Goal: Task Accomplishment & Management: Use online tool/utility

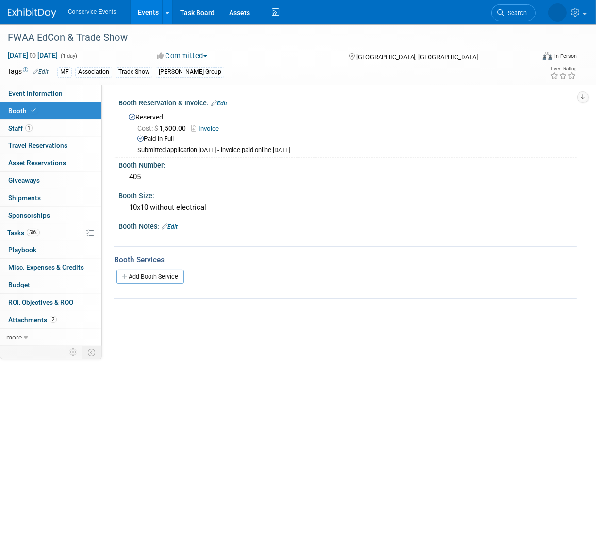
click at [148, 6] on link "Events" at bounding box center [148, 12] width 35 height 24
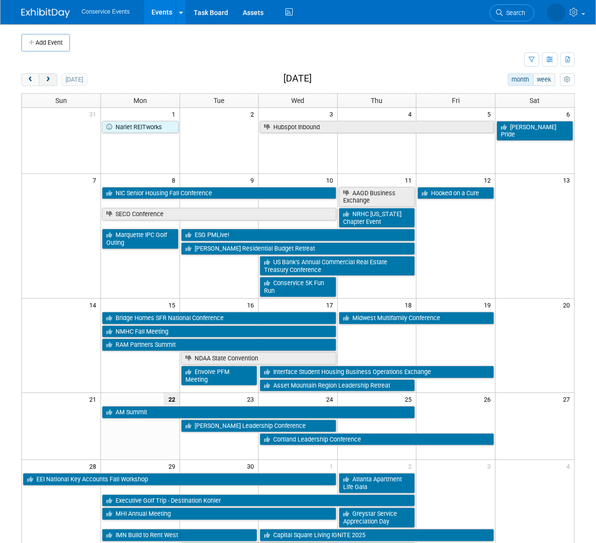
click at [47, 81] on span "next" at bounding box center [47, 80] width 7 height 6
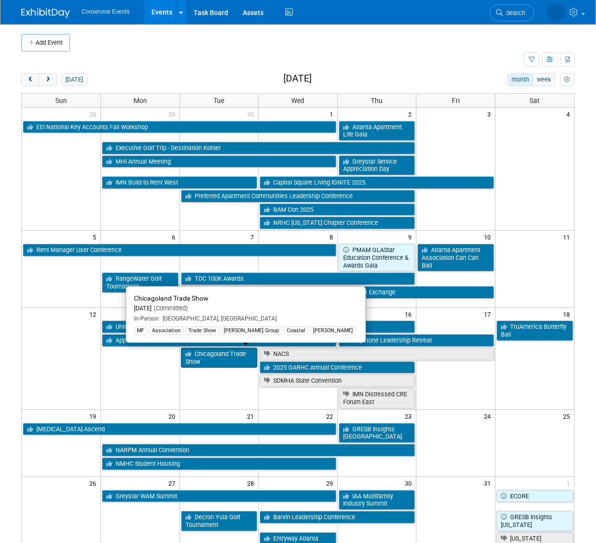
click at [224, 361] on link "Chicagoland Trade Show" at bounding box center [219, 358] width 77 height 20
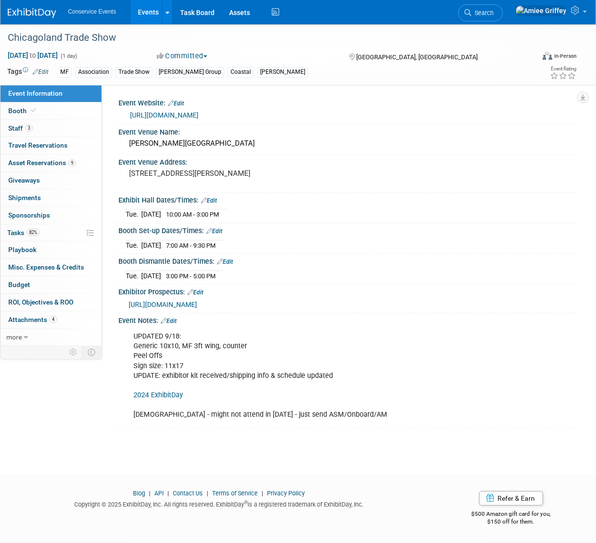
click at [175, 399] on link "2024 ExhibitDay" at bounding box center [159, 395] width 50 height 8
click at [193, 308] on span "[URL][DOMAIN_NAME]" at bounding box center [163, 305] width 68 height 8
click at [38, 111] on link "Booth" at bounding box center [50, 110] width 101 height 17
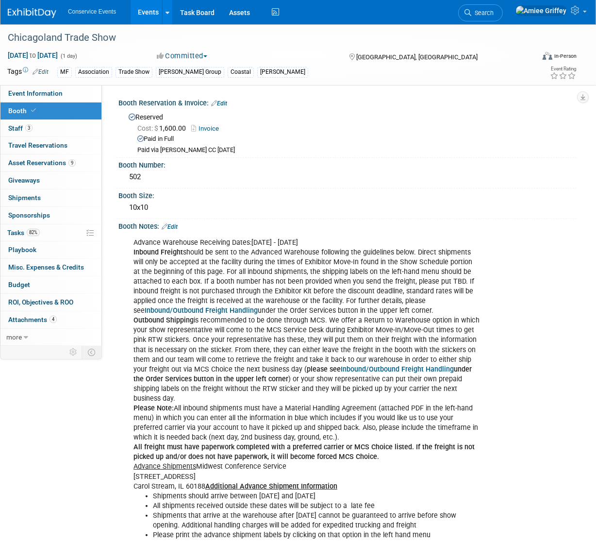
scroll to position [279, 0]
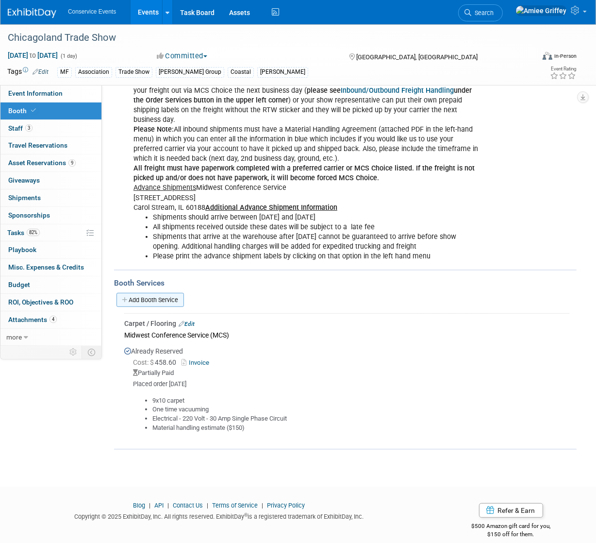
click at [165, 293] on link "Add Booth Service" at bounding box center [150, 300] width 67 height 14
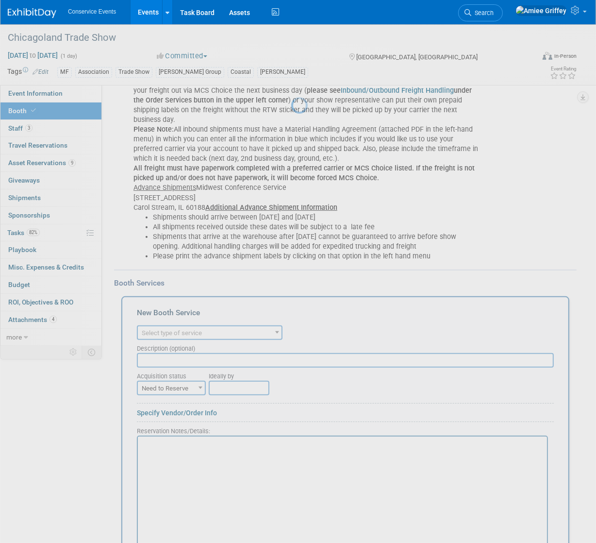
scroll to position [0, 0]
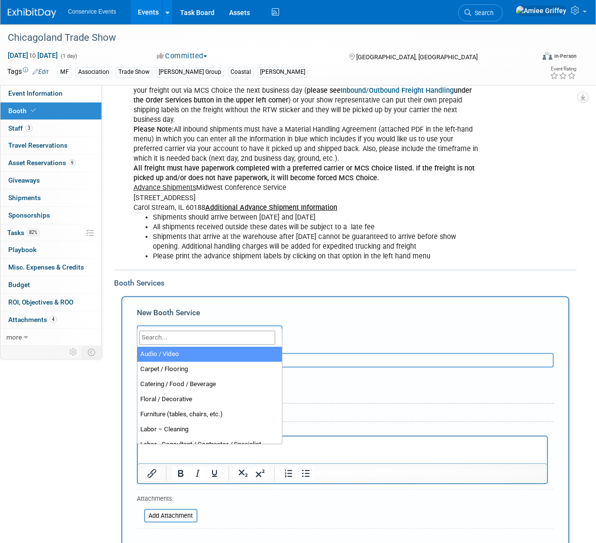
click at [178, 326] on span "Select type of service" at bounding box center [210, 333] width 144 height 14
click at [186, 334] on input "search" at bounding box center [207, 338] width 136 height 14
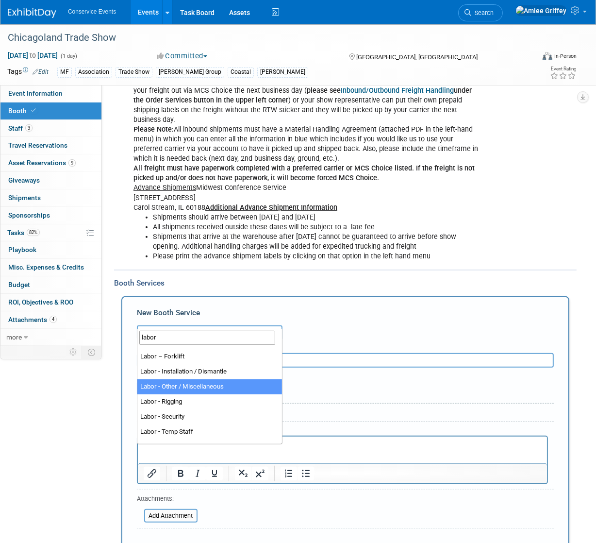
scroll to position [25, 0]
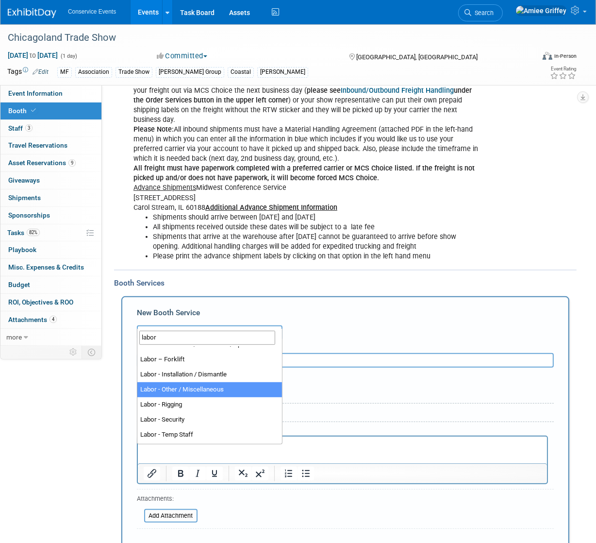
type input "labor"
select select "19"
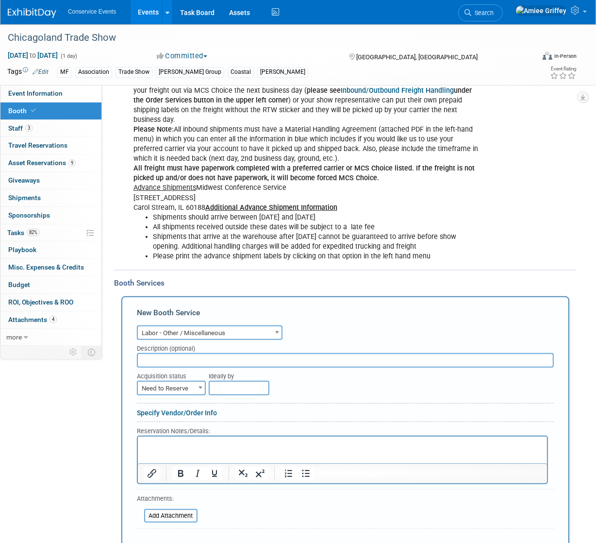
click at [176, 353] on input "text" at bounding box center [345, 360] width 417 height 15
type input "MCS Expo"
click at [178, 382] on span "Need to Reserve" at bounding box center [171, 389] width 67 height 14
select select "2"
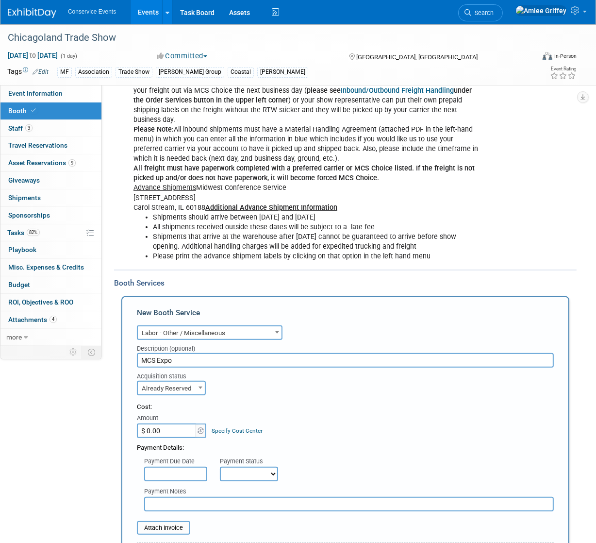
click at [172, 423] on input "$ 0.00" at bounding box center [167, 430] width 61 height 15
type input "$ 380.00"
click at [254, 467] on select "Not Paid Yet Partially Paid Paid in Full" at bounding box center [249, 474] width 58 height 15
select select "3"
click at [220, 467] on select "Not Paid Yet Partially Paid Paid in Full" at bounding box center [249, 474] width 58 height 15
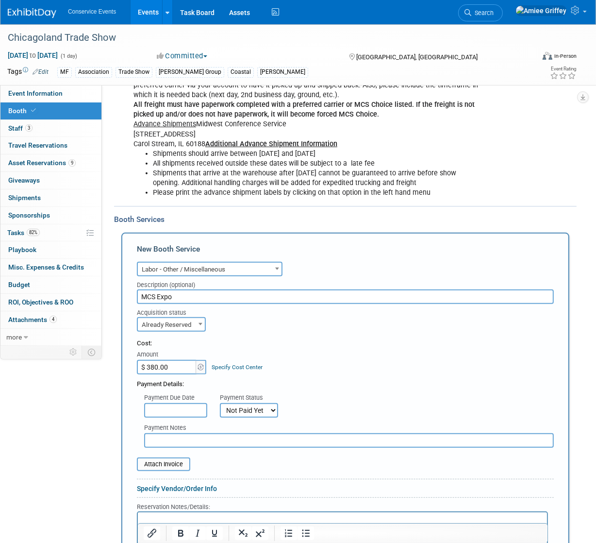
scroll to position [344, 0]
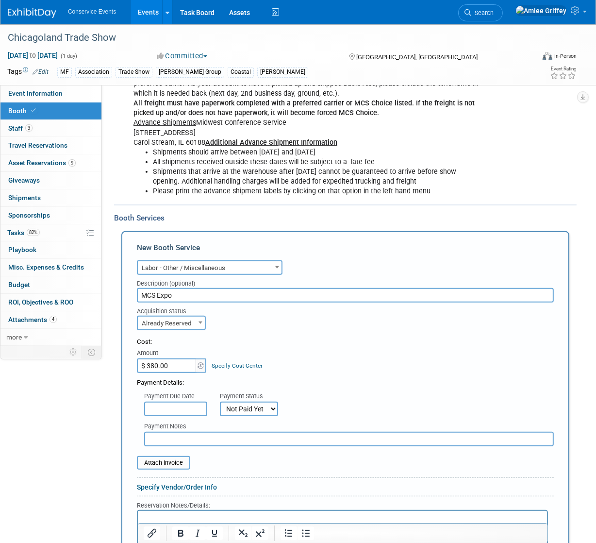
click at [166, 432] on input "text" at bounding box center [349, 439] width 410 height 15
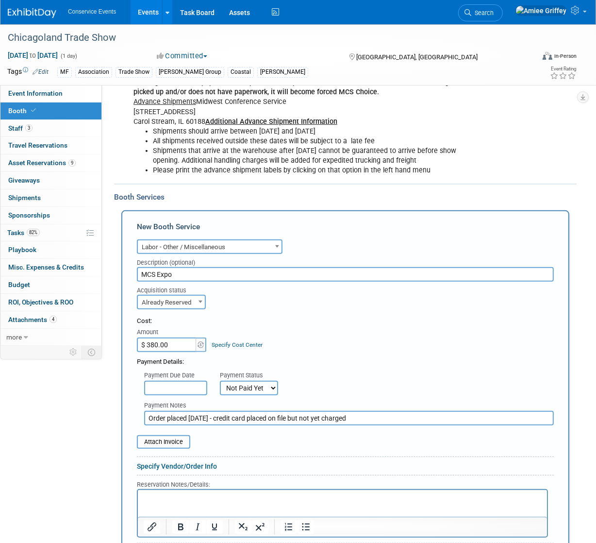
scroll to position [482, 0]
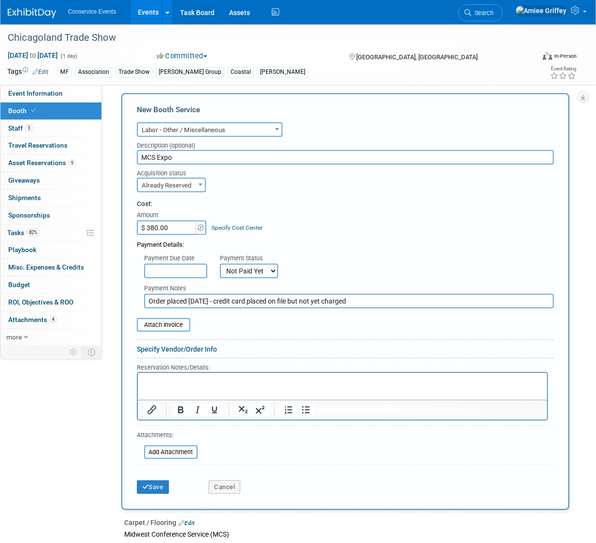
type input "Order placed [DATE] - credit card placed on file but not yet charged"
click at [152, 378] on p "Rich Text Area. Press ALT-0 for help." at bounding box center [342, 380] width 398 height 9
click at [305, 406] on icon "Bullet list" at bounding box center [306, 409] width 8 height 7
click at [356, 383] on li "Electrical Labor (due to Chicago labor unions) - 2 hrs for 2 people" at bounding box center [352, 380] width 379 height 9
drag, startPoint x: 391, startPoint y: 382, endPoint x: 299, endPoint y: 382, distance: 92.3
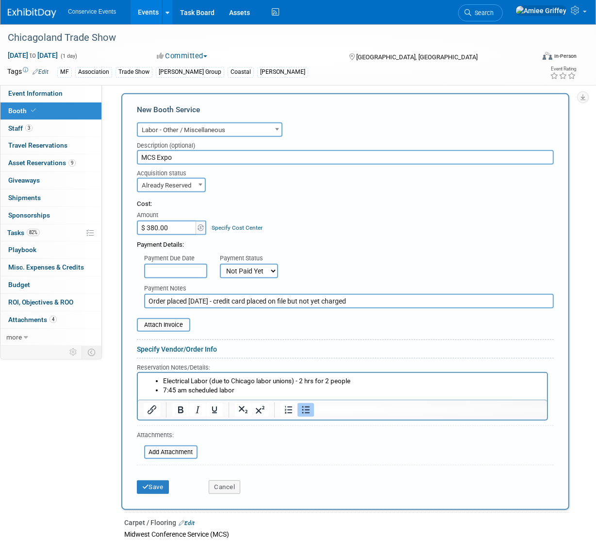
click at [299, 382] on li "Electrical Labor (due to Chicago labor unions) - 2 hrs for 2 people" at bounding box center [352, 380] width 379 height 9
click at [260, 394] on li "7:45 am scheduled labor" at bounding box center [352, 390] width 379 height 9
click at [308, 378] on li "Electrical Labor (due to Chicago labor unions) -" at bounding box center [352, 380] width 379 height 9
click at [299, 390] on li "7:45 am scheduled labor - 2 hrs for 2 people" at bounding box center [352, 390] width 379 height 9
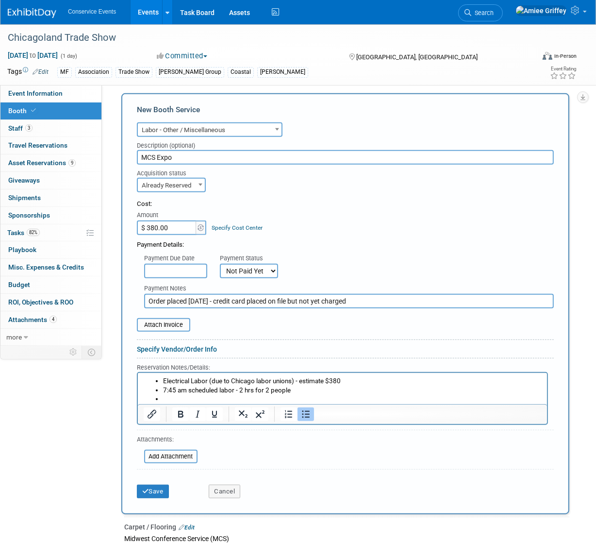
click at [223, 398] on li "Rich Text Area. Press ALT-0 for help." at bounding box center [352, 398] width 379 height 9
click at [158, 485] on button "Save" at bounding box center [153, 492] width 32 height 14
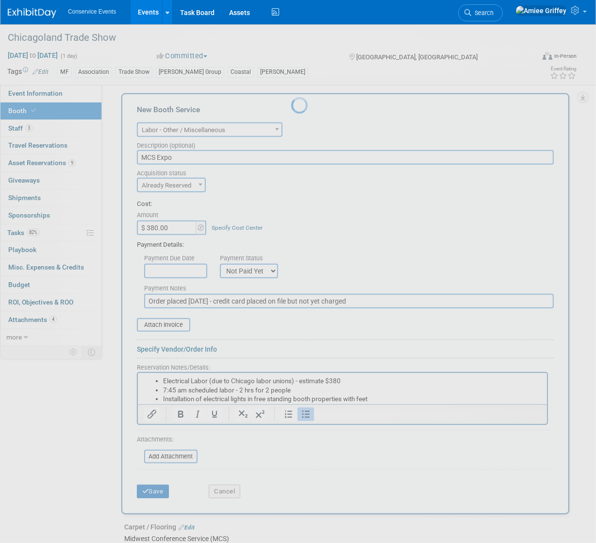
scroll to position [397, 0]
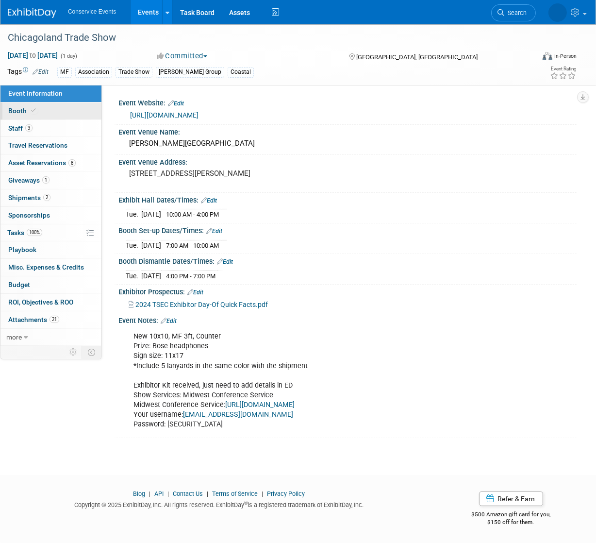
click at [46, 108] on link "Booth" at bounding box center [50, 110] width 101 height 17
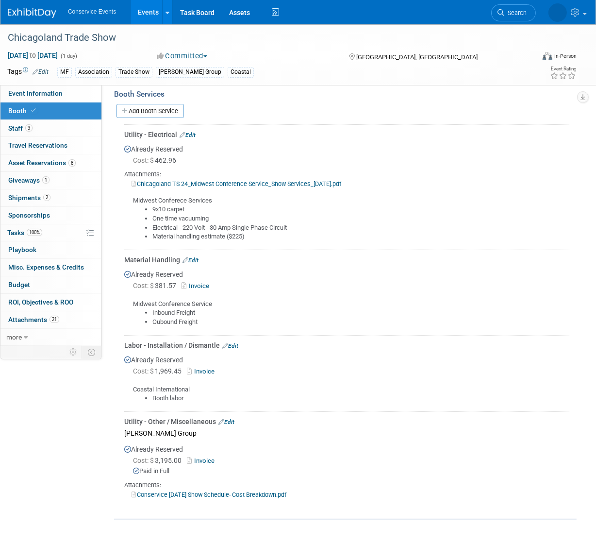
scroll to position [118, 0]
